Goal: Register for event/course

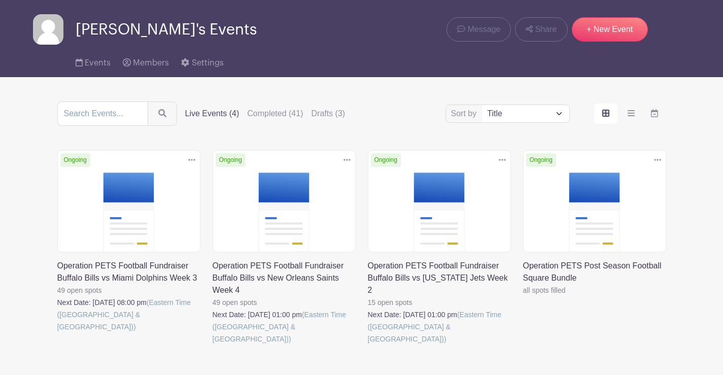
click at [368, 345] on link at bounding box center [368, 345] width 0 height 0
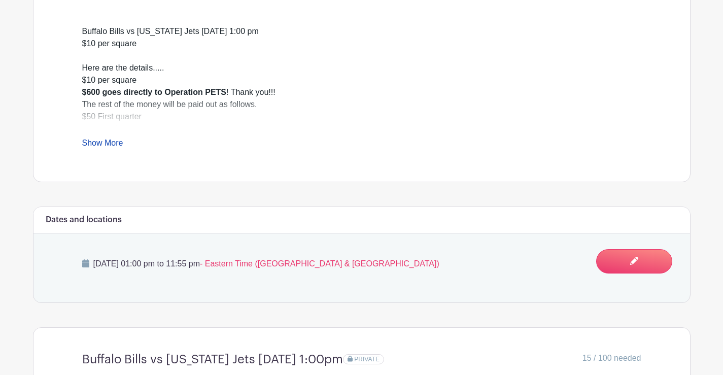
scroll to position [558, 0]
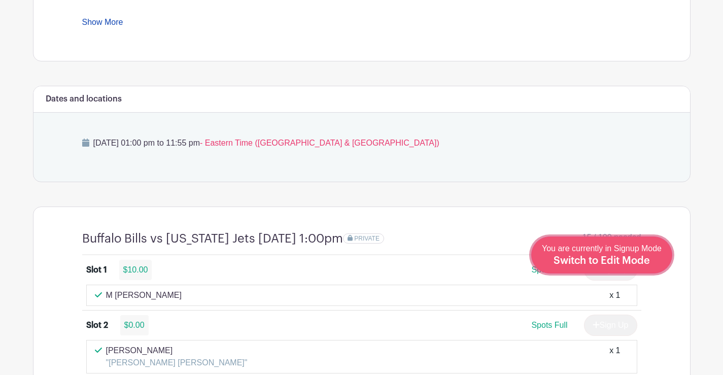
click at [609, 264] on span "Switch to Edit Mode" at bounding box center [602, 261] width 96 height 10
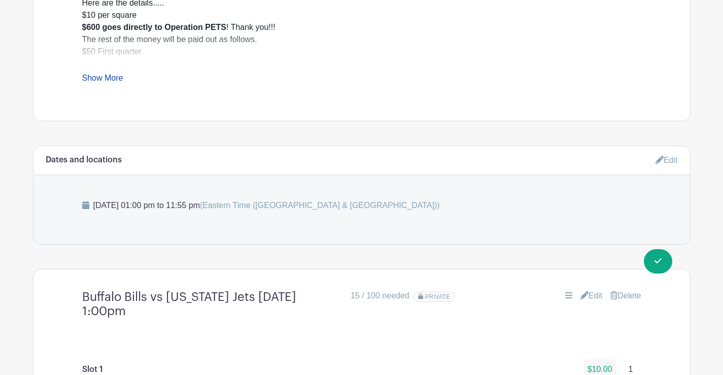
scroll to position [712, 0]
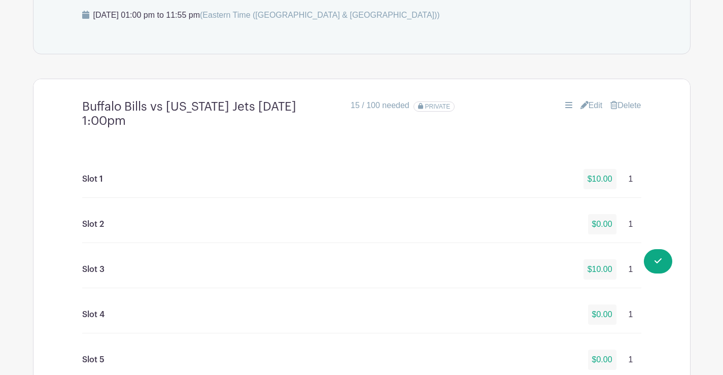
click at [591, 108] on link "Edit" at bounding box center [591, 105] width 22 height 12
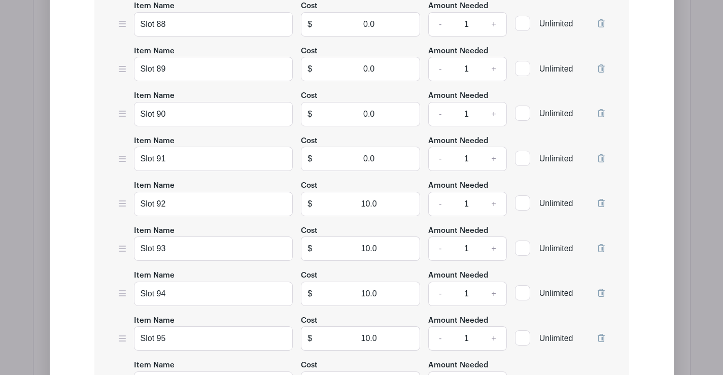
scroll to position [4974, 0]
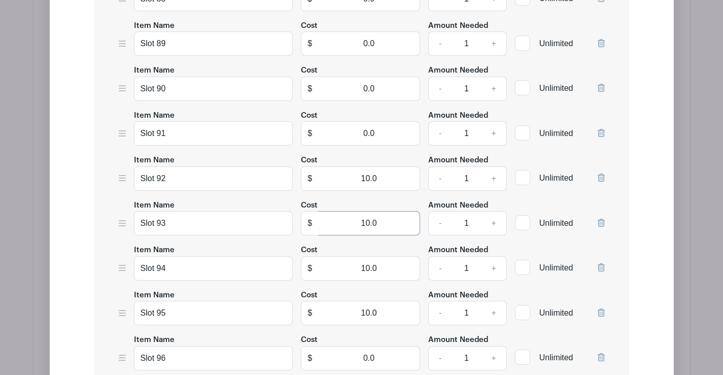
drag, startPoint x: 348, startPoint y: 223, endPoint x: 392, endPoint y: 221, distance: 43.7
click at [392, 221] on input "10.0" at bounding box center [369, 223] width 102 height 24
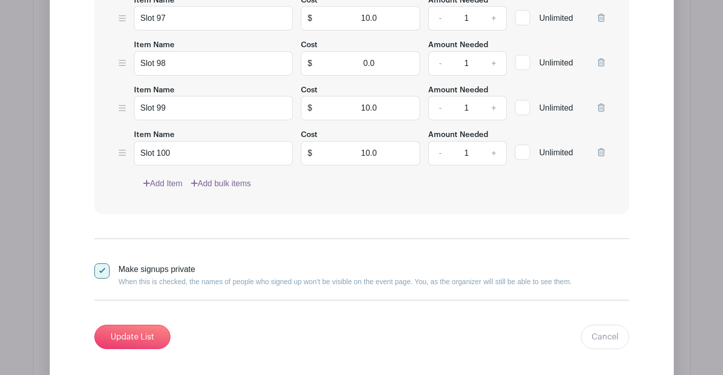
scroll to position [5435, 0]
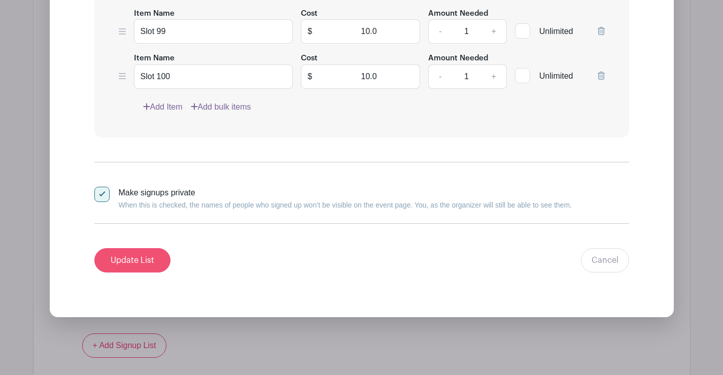
type input "0"
click at [125, 264] on input "Update List" at bounding box center [132, 260] width 76 height 24
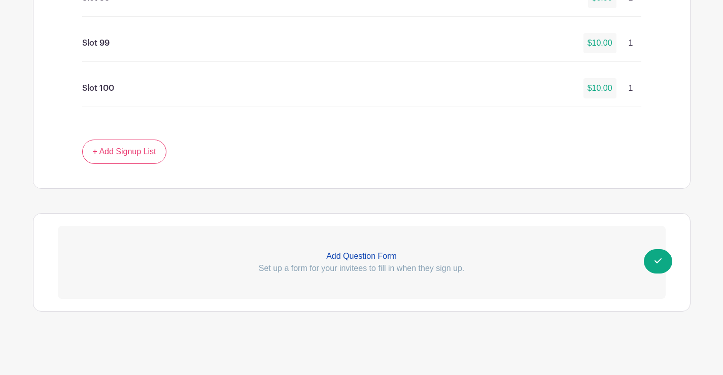
scroll to position [5274, 0]
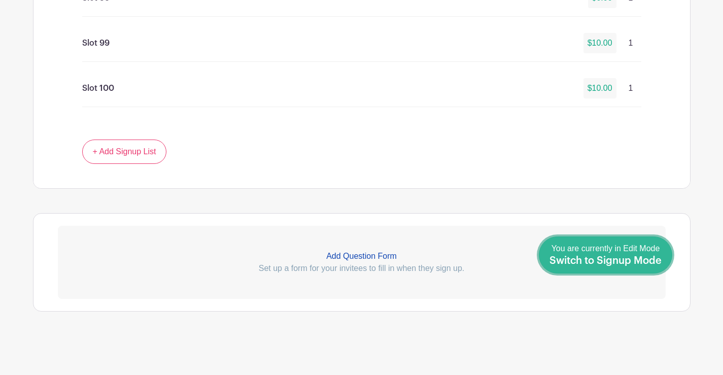
click at [630, 260] on span "Switch to Signup Mode" at bounding box center [606, 261] width 112 height 10
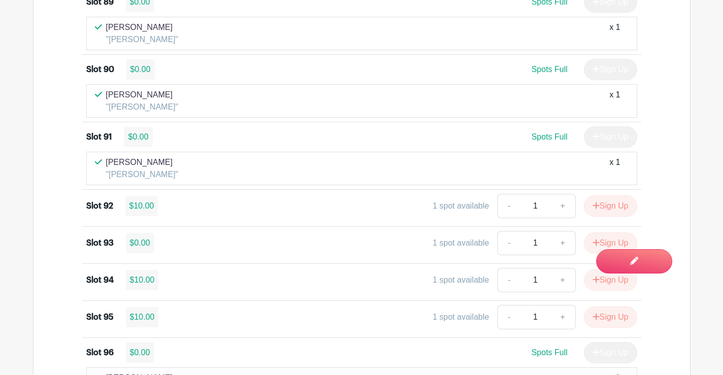
scroll to position [6333, 0]
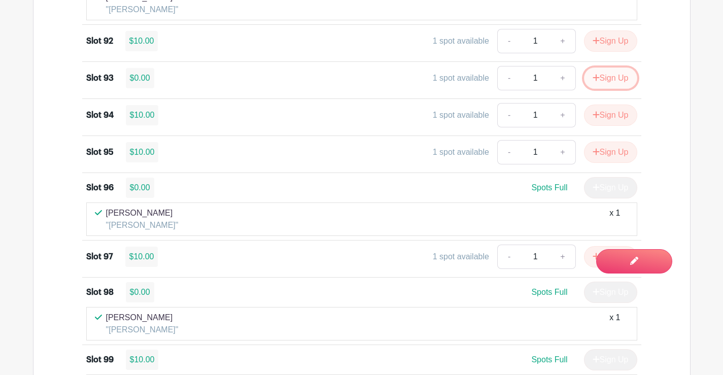
click at [610, 76] on button "Sign Up" at bounding box center [610, 77] width 53 height 21
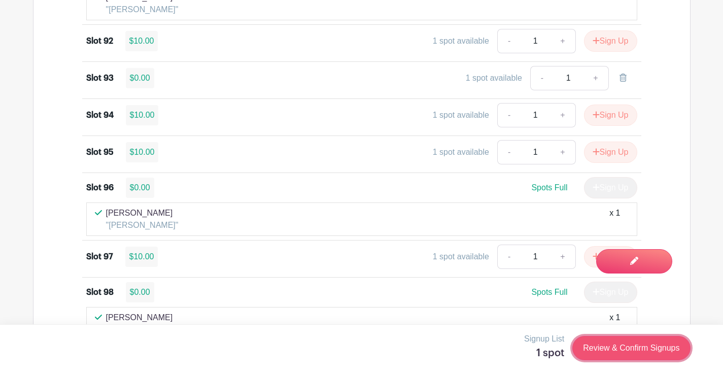
click at [600, 349] on link "Review & Confirm Signups" at bounding box center [631, 348] width 118 height 24
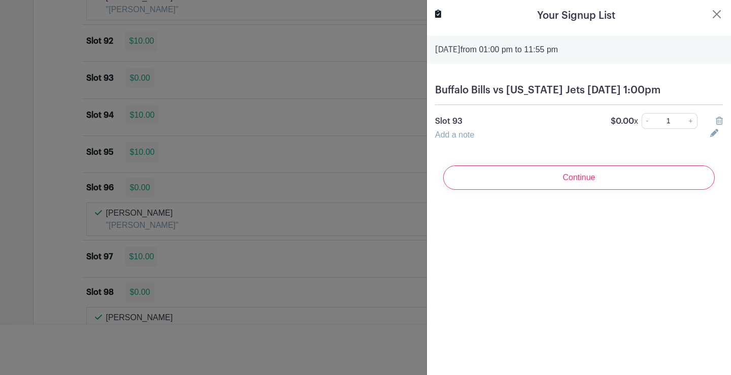
click at [453, 139] on link "Add a note" at bounding box center [454, 134] width 39 height 9
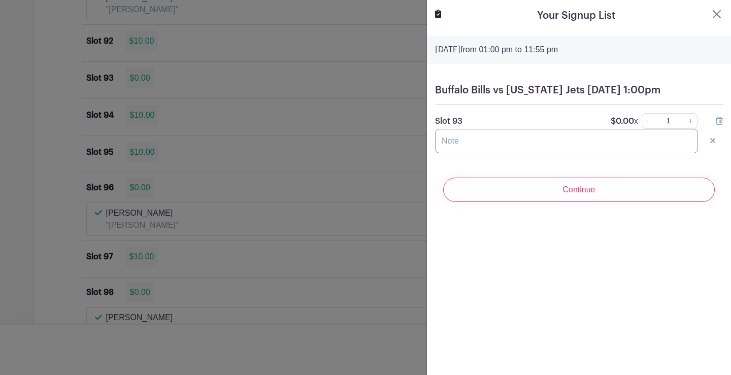
click at [459, 153] on input "text" at bounding box center [566, 141] width 263 height 24
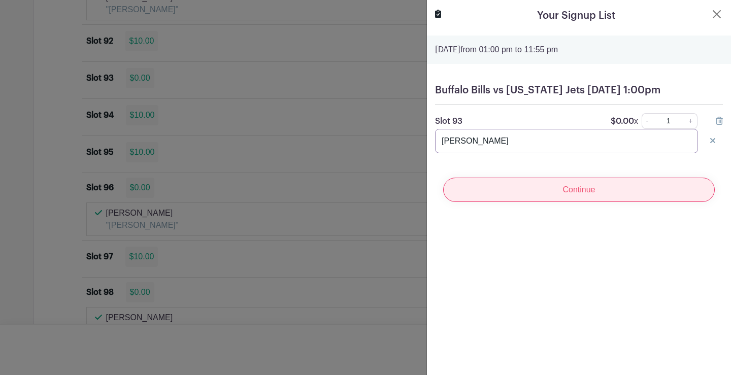
type input "Julie DeVirgilio"
click at [559, 202] on input "Continue" at bounding box center [578, 190] width 271 height 24
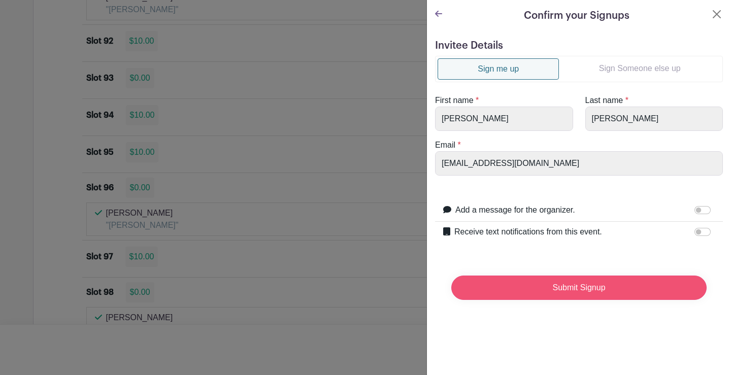
click at [574, 291] on input "Submit Signup" at bounding box center [578, 288] width 255 height 24
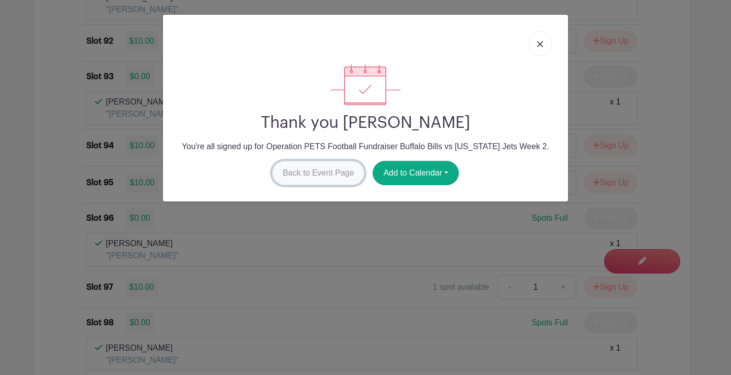
click at [313, 167] on link "Back to Event Page" at bounding box center [318, 173] width 93 height 24
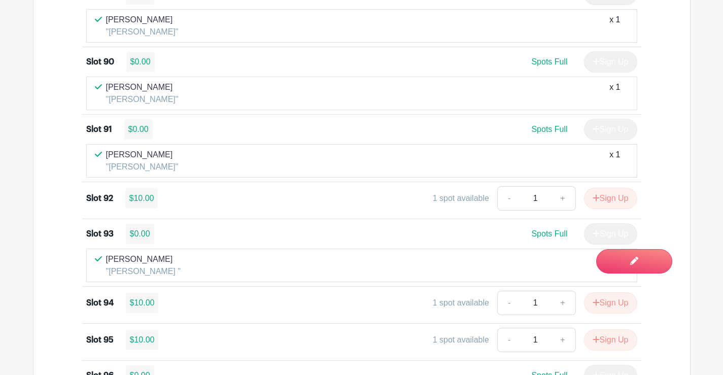
scroll to position [6245, 0]
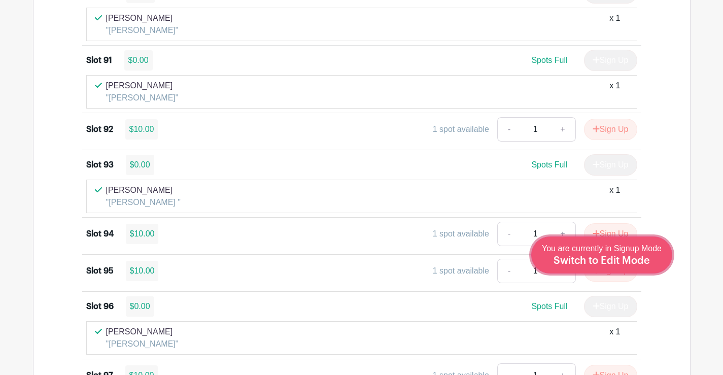
click at [646, 263] on span "Switch to Edit Mode" at bounding box center [602, 261] width 96 height 10
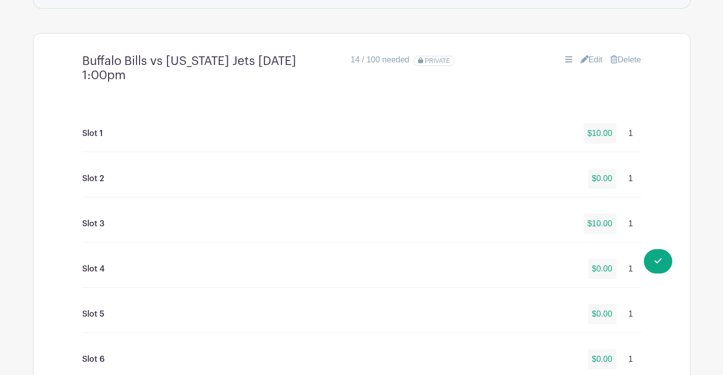
scroll to position [637, 0]
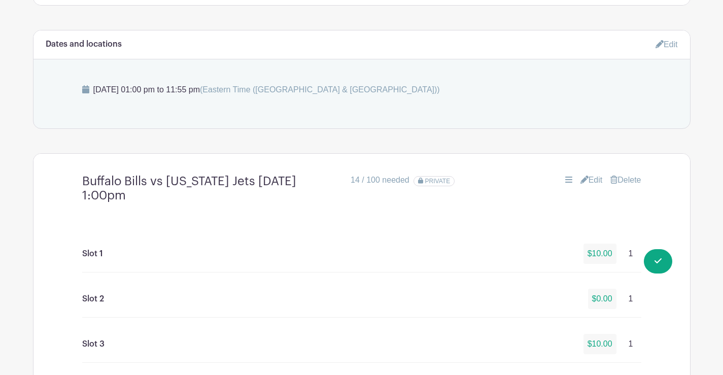
click at [595, 180] on link "Edit" at bounding box center [591, 180] width 22 height 12
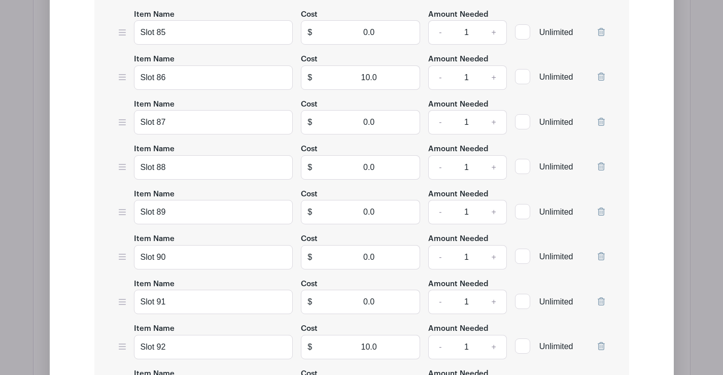
scroll to position [5028, 0]
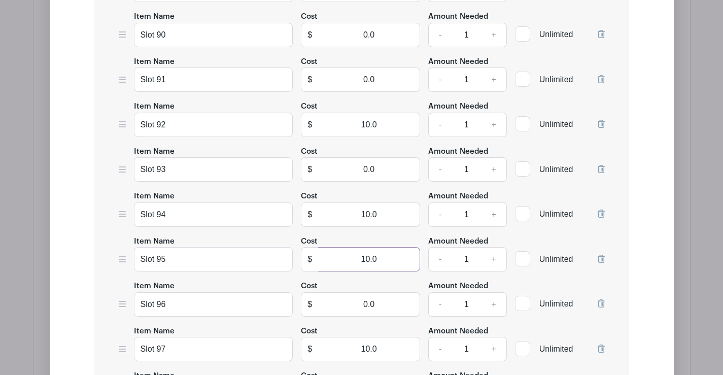
drag, startPoint x: 350, startPoint y: 258, endPoint x: 415, endPoint y: 257, distance: 65.5
click at [415, 257] on input "10.0" at bounding box center [369, 259] width 102 height 24
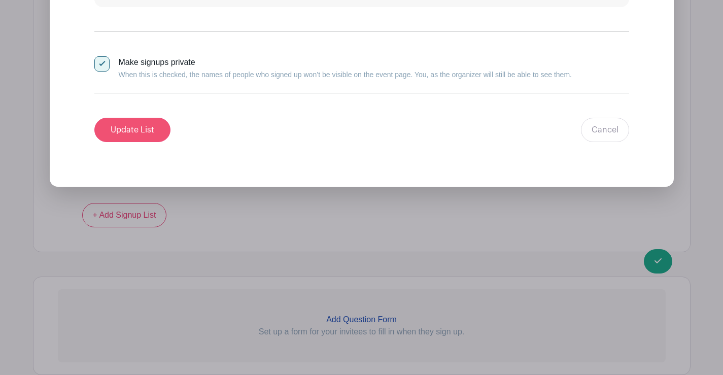
type input "0"
click at [113, 130] on input "Update List" at bounding box center [132, 130] width 76 height 24
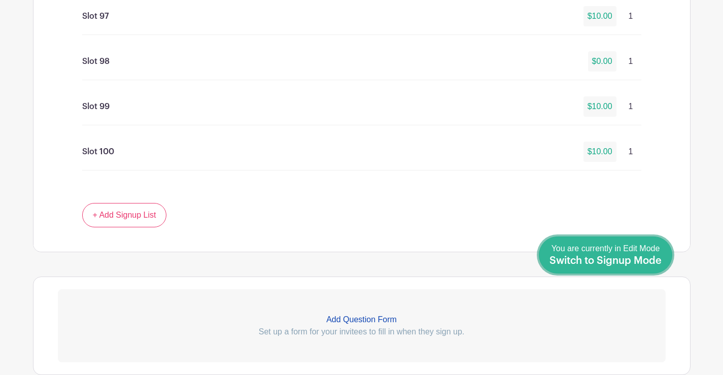
click at [636, 248] on span "You are currently in Edit Mode Switch to Signup Mode" at bounding box center [606, 254] width 112 height 21
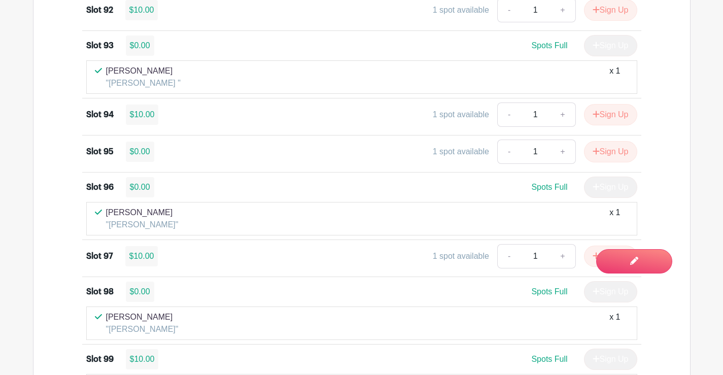
scroll to position [6388, 0]
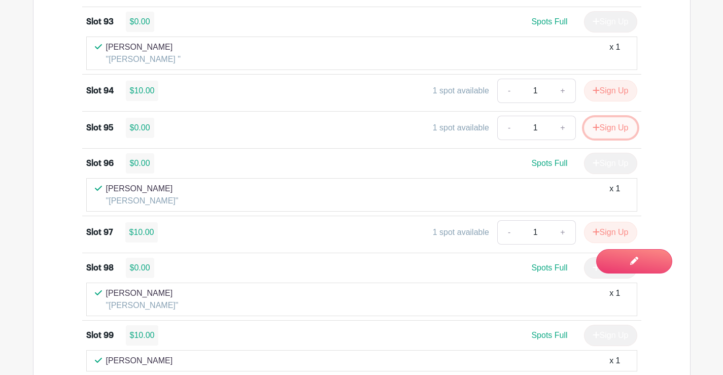
click at [610, 127] on button "Sign Up" at bounding box center [610, 127] width 53 height 21
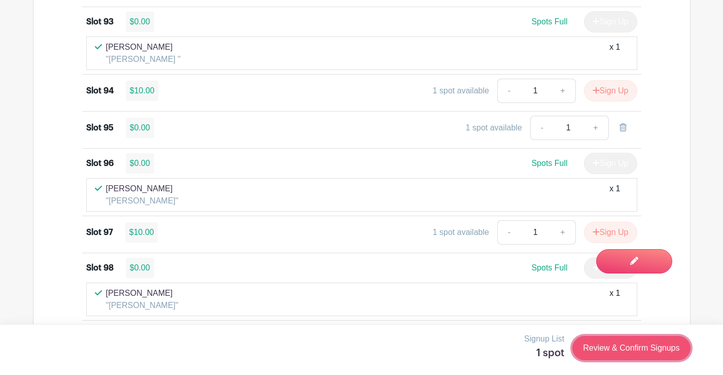
click at [611, 346] on link "Review & Confirm Signups" at bounding box center [631, 348] width 118 height 24
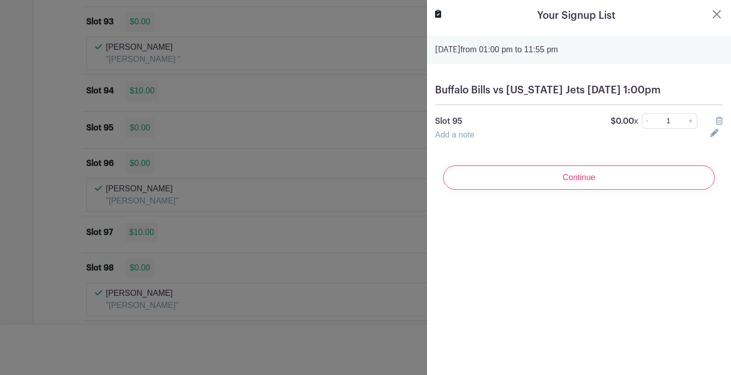
click at [458, 139] on link "Add a note" at bounding box center [454, 134] width 39 height 9
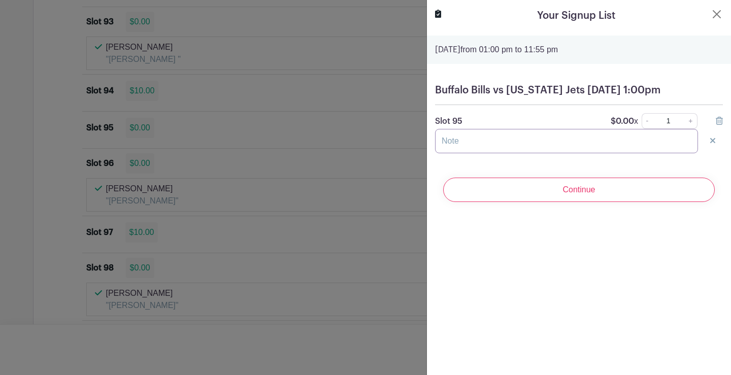
click at [483, 150] on input "text" at bounding box center [566, 141] width 263 height 24
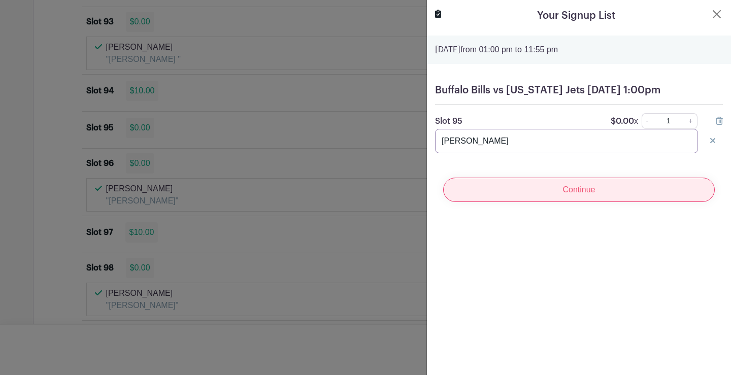
type input "Donna Linhardt"
click at [553, 201] on input "Continue" at bounding box center [578, 190] width 271 height 24
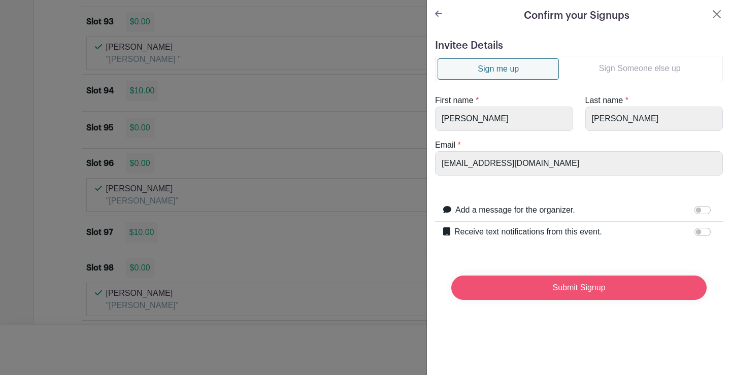
click at [541, 280] on input "Submit Signup" at bounding box center [578, 288] width 255 height 24
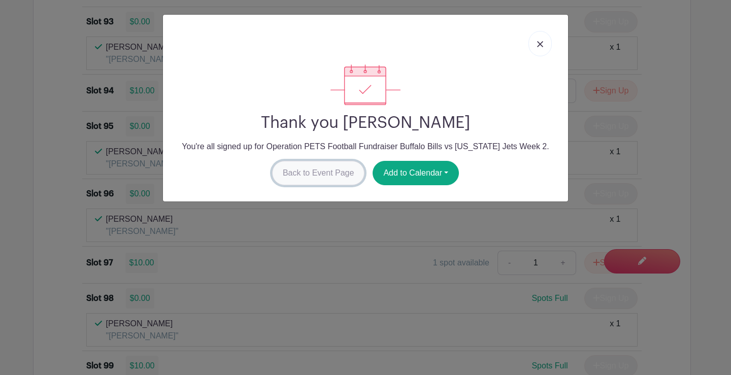
click at [328, 169] on link "Back to Event Page" at bounding box center [318, 173] width 93 height 24
